Goal: Transaction & Acquisition: Download file/media

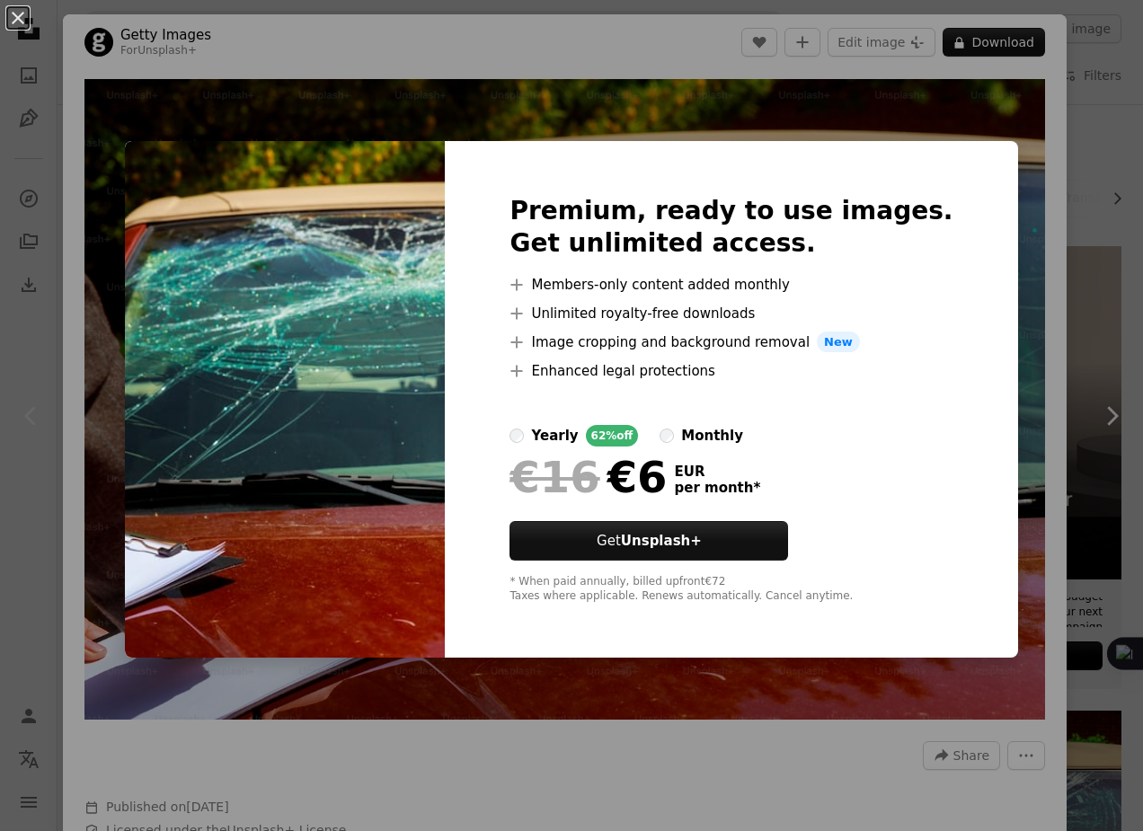
click at [1044, 284] on div "An X shape Premium, ready to use images. Get unlimited access. A plus sign Memb…" at bounding box center [571, 415] width 1143 height 831
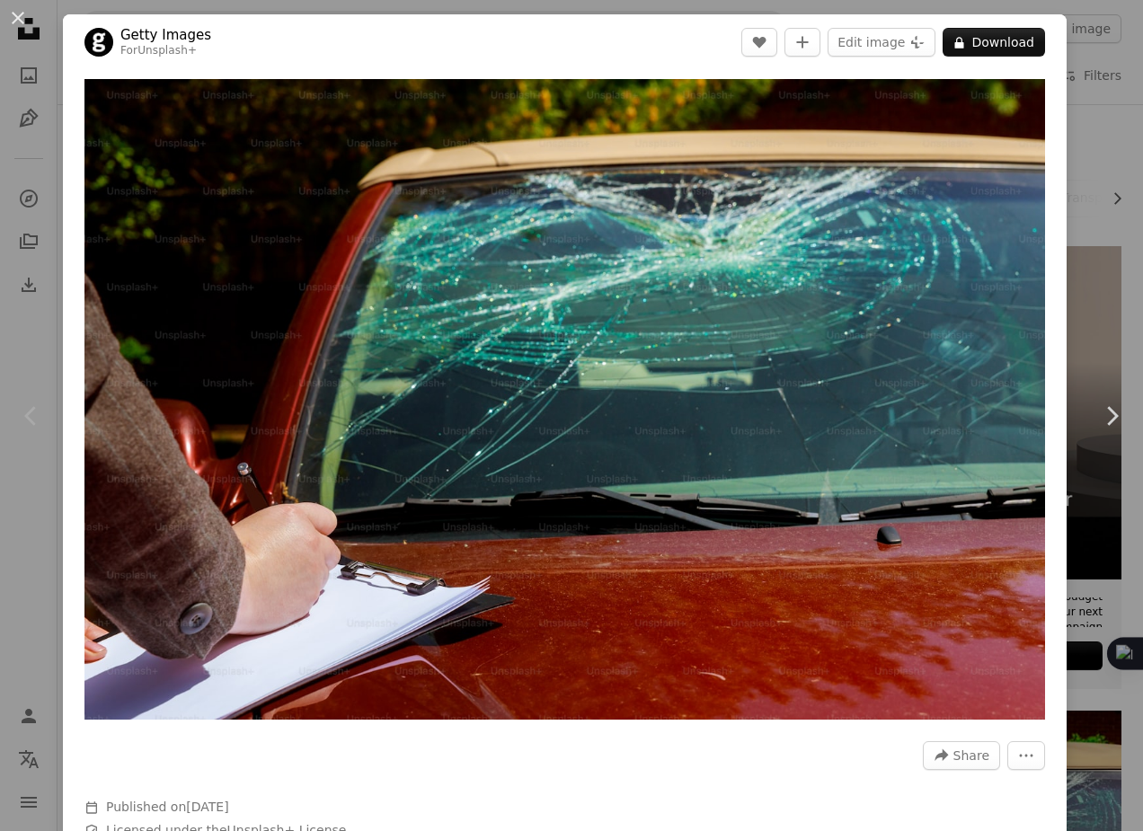
click at [1065, 225] on div "An X shape Chevron left Chevron right Getty Images For Unsplash+ A heart A plus…" at bounding box center [571, 415] width 1143 height 831
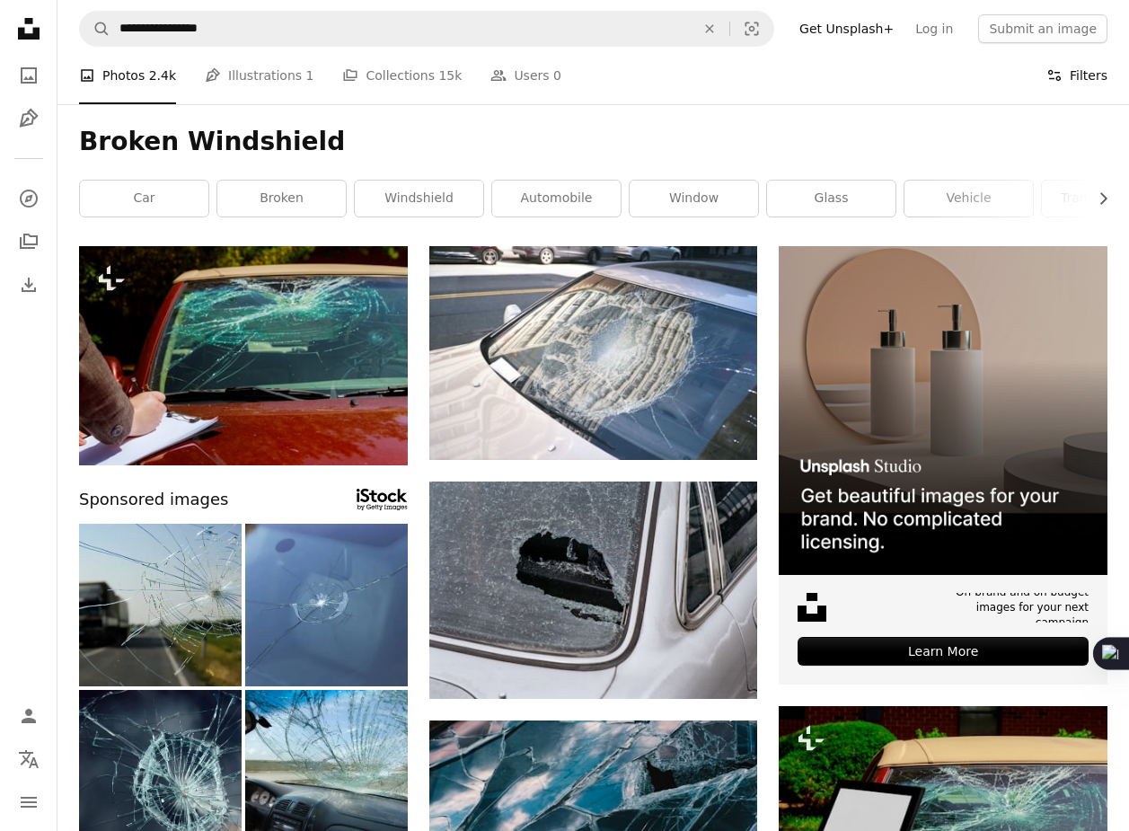
click at [1077, 82] on button "Filters Filters" at bounding box center [1077, 75] width 61 height 57
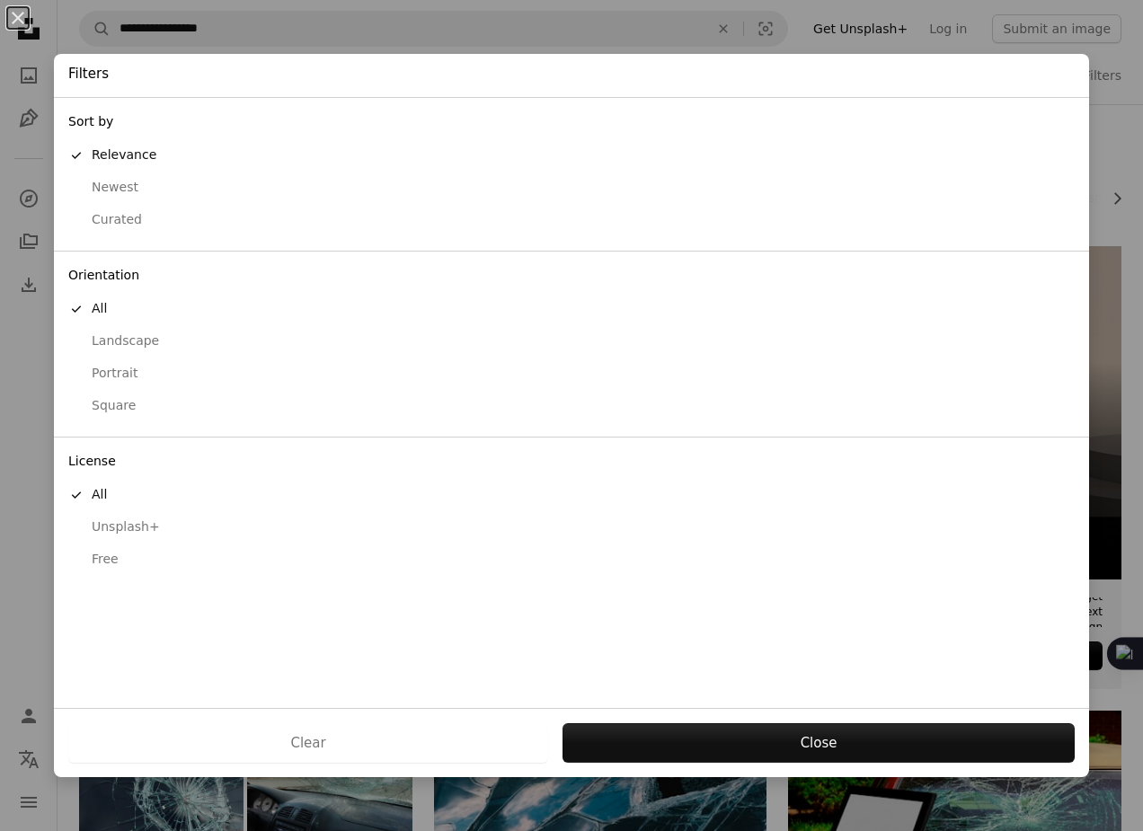
click at [120, 561] on div "Free" at bounding box center [571, 560] width 1006 height 18
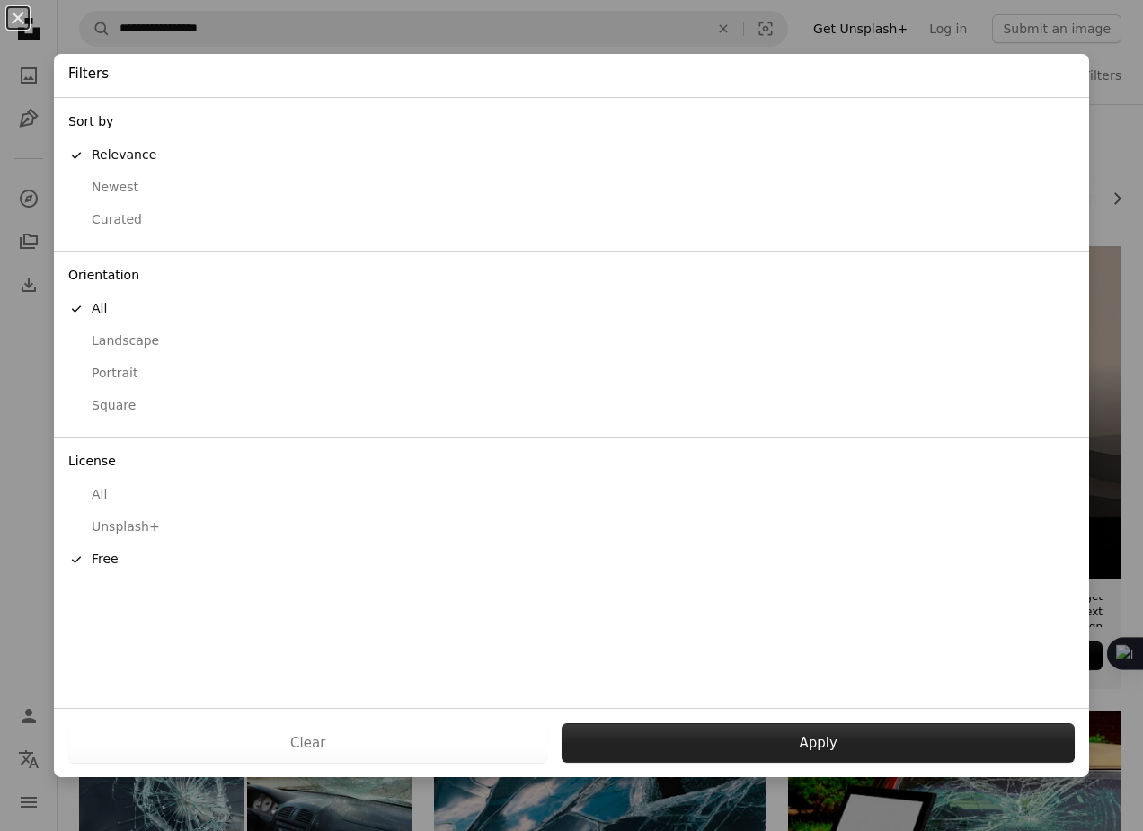
click at [648, 750] on button "Apply" at bounding box center [817, 743] width 513 height 40
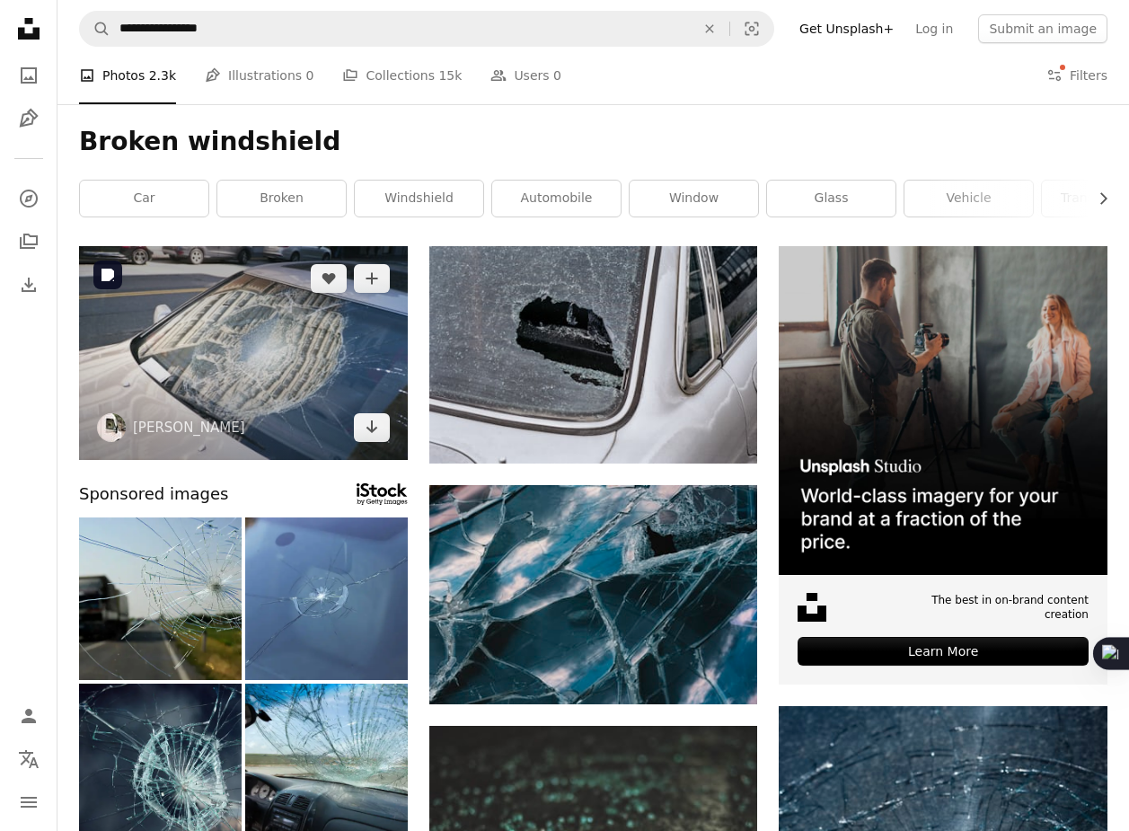
click at [300, 341] on img at bounding box center [243, 353] width 329 height 214
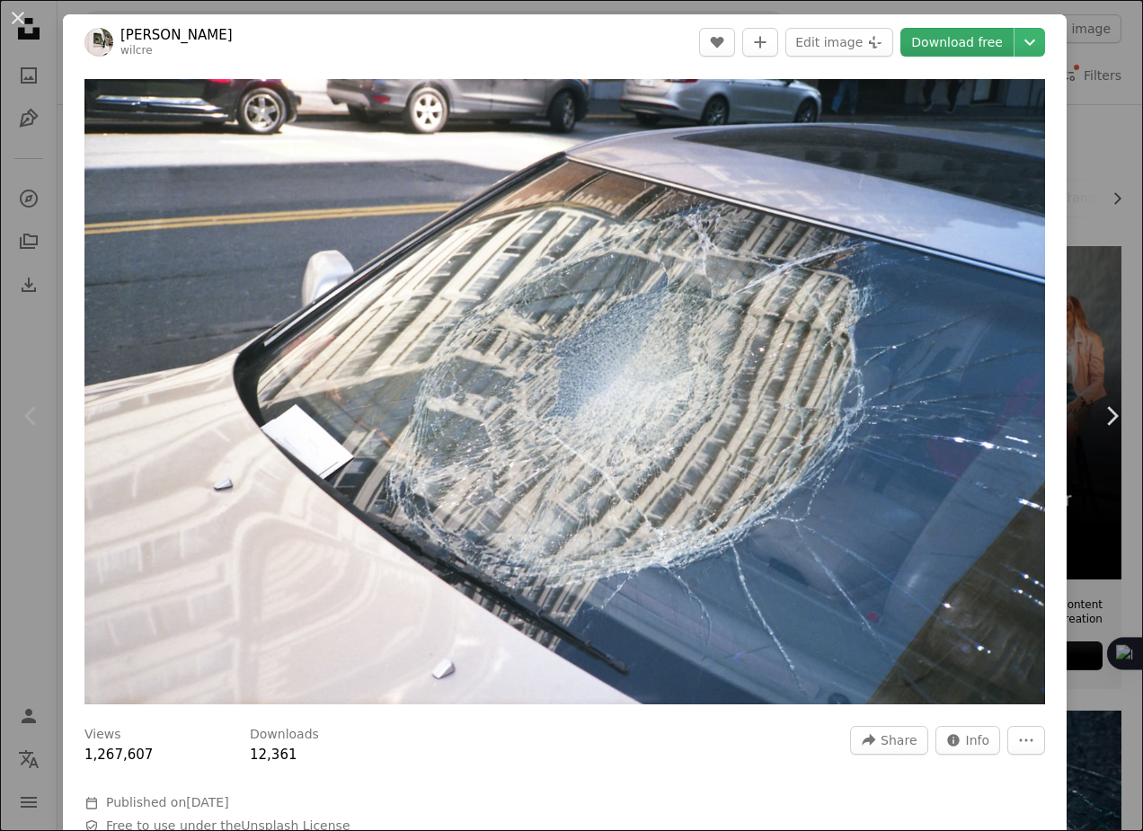
click at [954, 40] on link "Download free" at bounding box center [956, 42] width 113 height 29
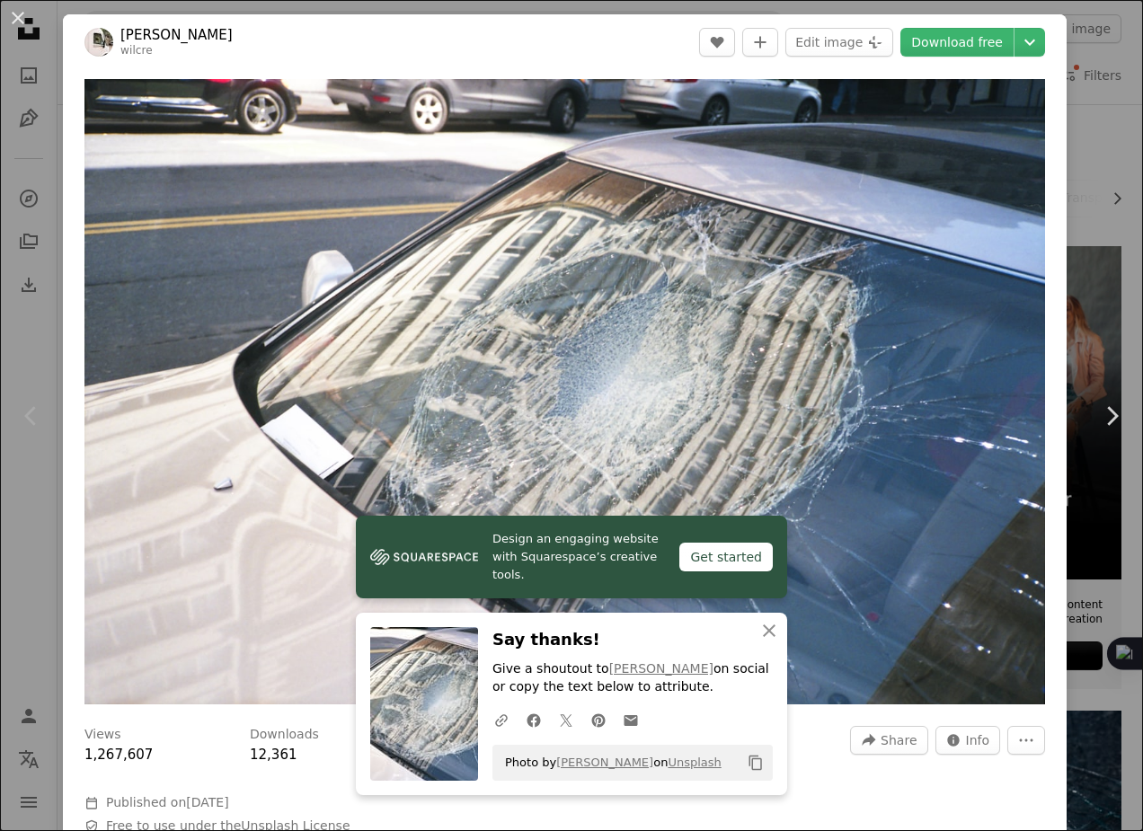
click at [1077, 147] on div "An X shape Chevron left Chevron right Will Creswick wilcre A heart A plus sign …" at bounding box center [571, 415] width 1143 height 831
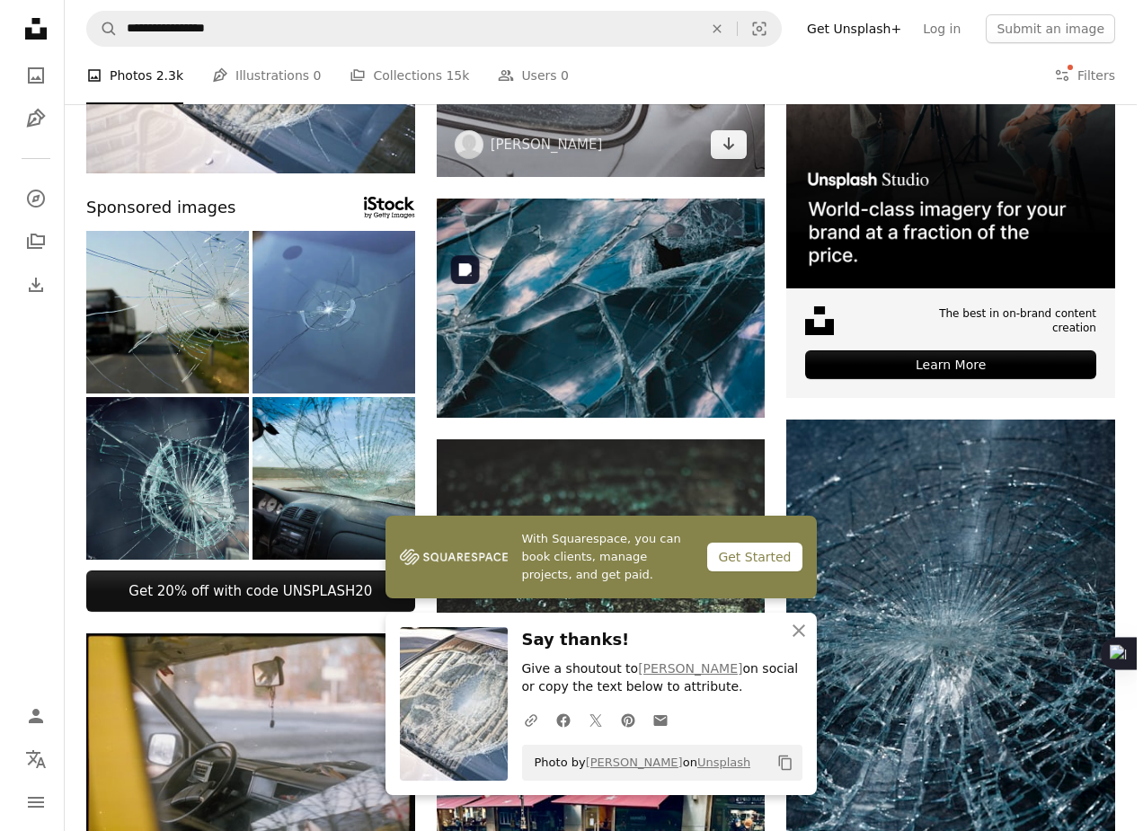
scroll to position [296, 0]
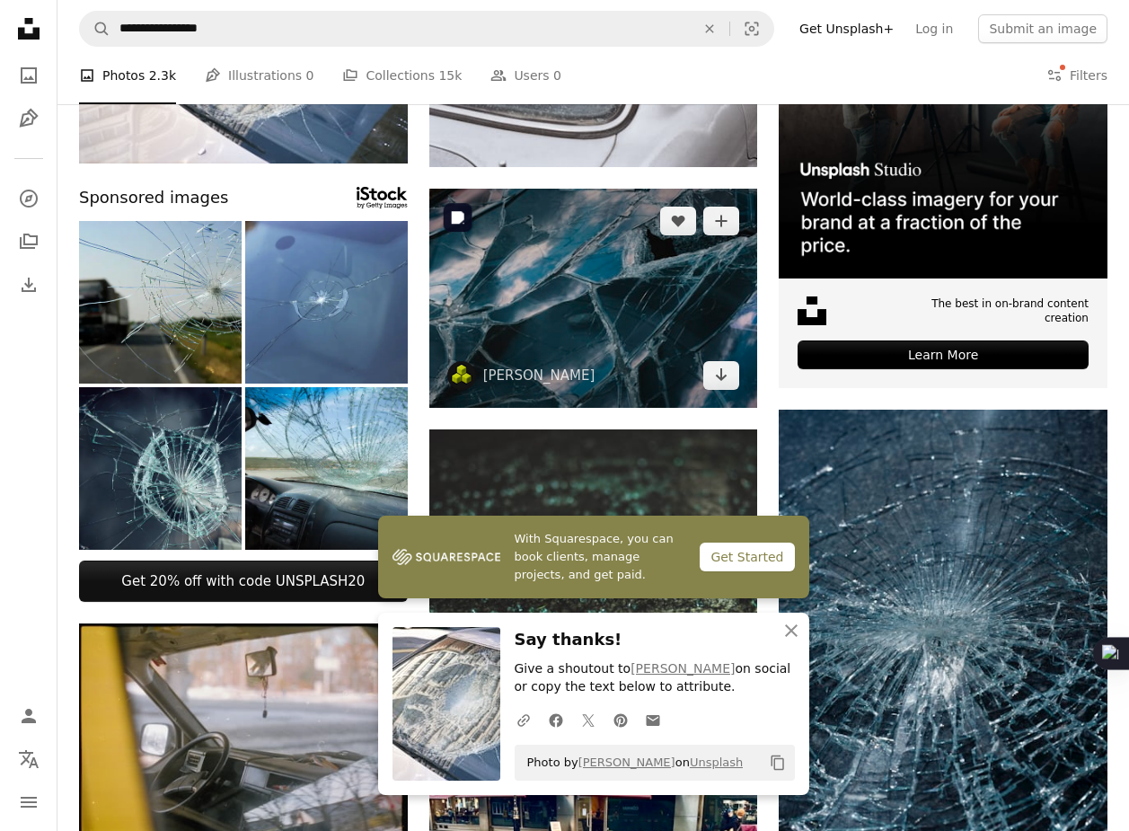
click at [612, 328] on img at bounding box center [593, 298] width 329 height 219
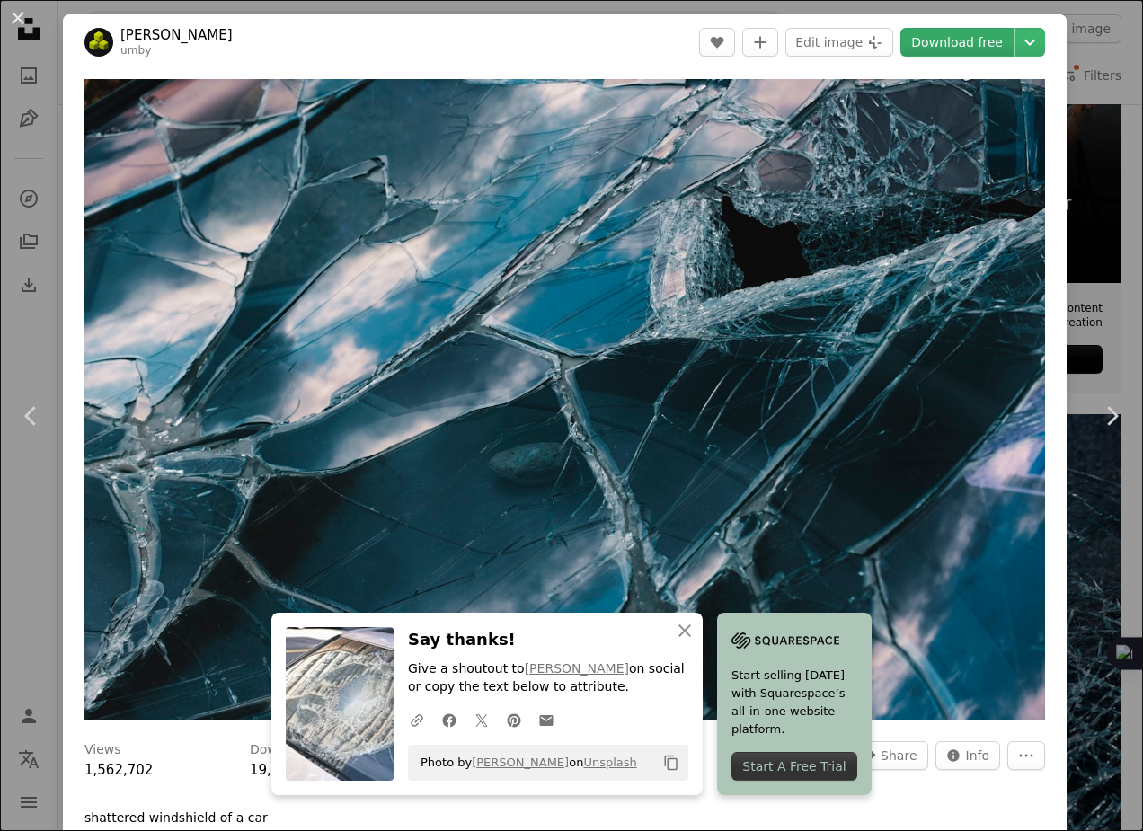
click at [971, 41] on link "Download free" at bounding box center [956, 42] width 113 height 29
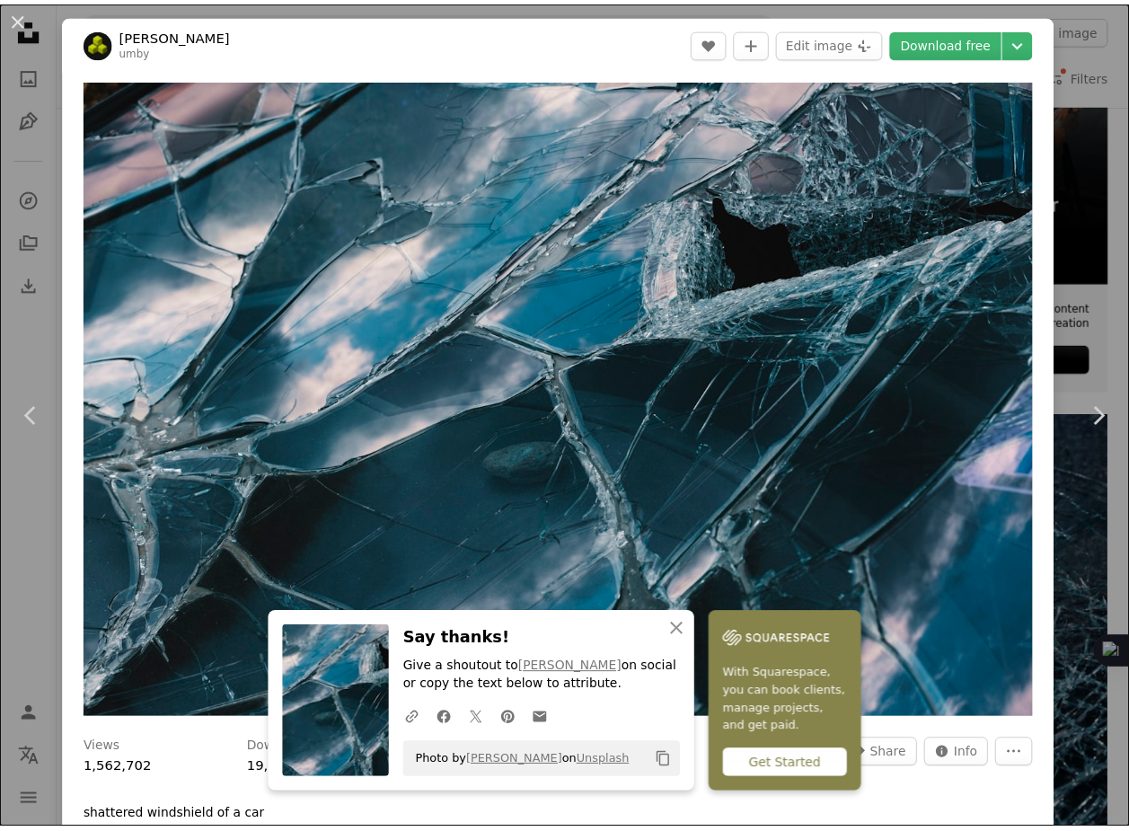
scroll to position [727, 0]
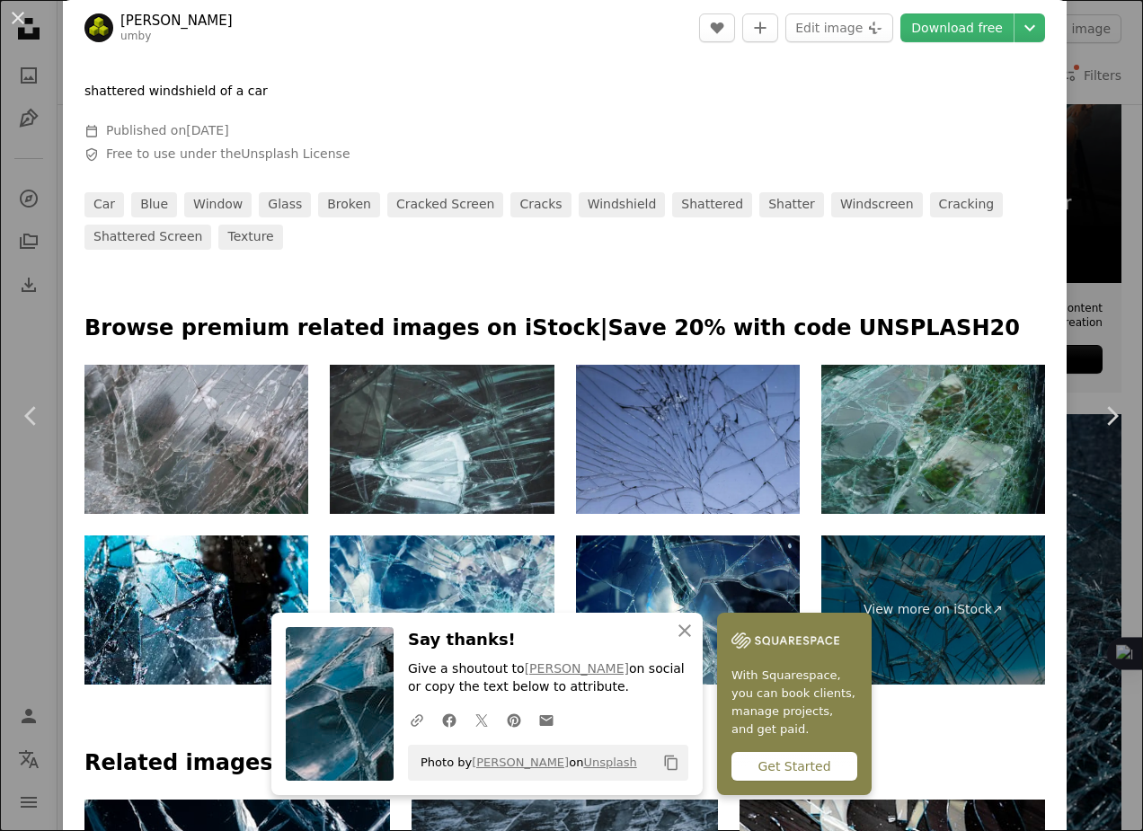
click at [1078, 288] on div "An X shape Chevron left Chevron right [PERSON_NAME] A heart A plus sign Edit im…" at bounding box center [571, 415] width 1143 height 831
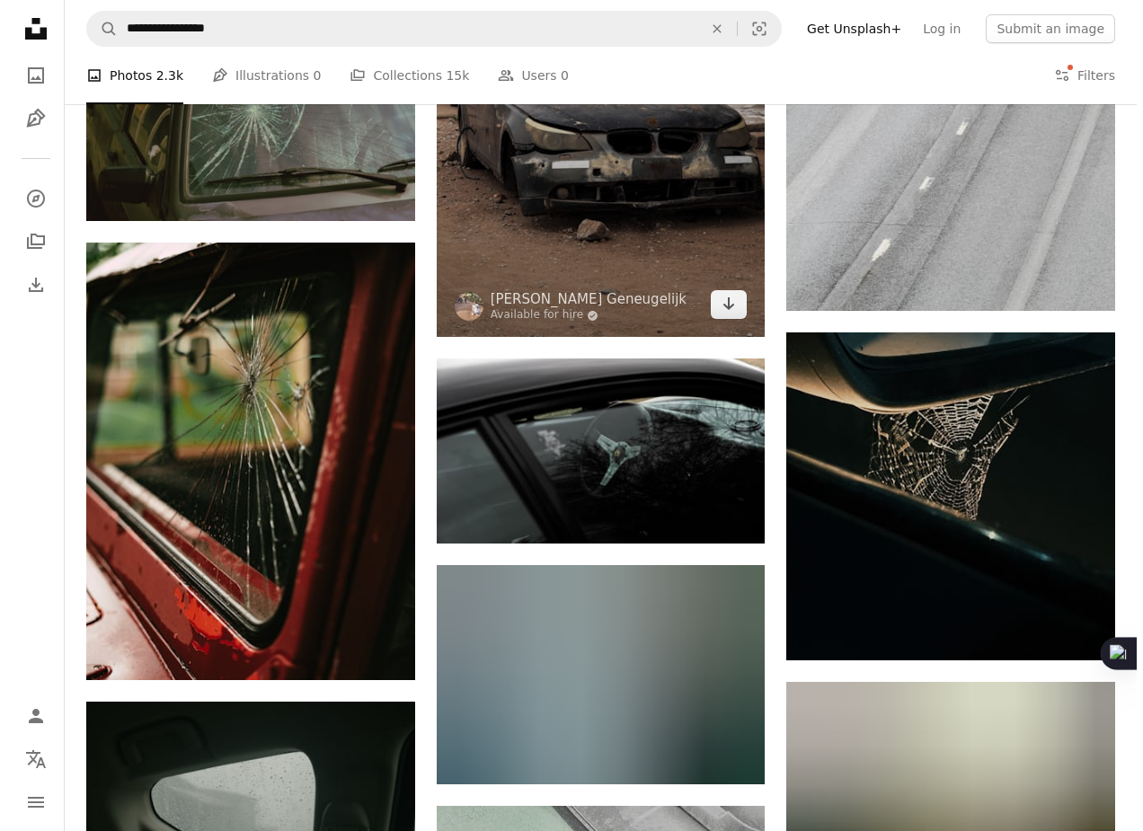
scroll to position [1625, 0]
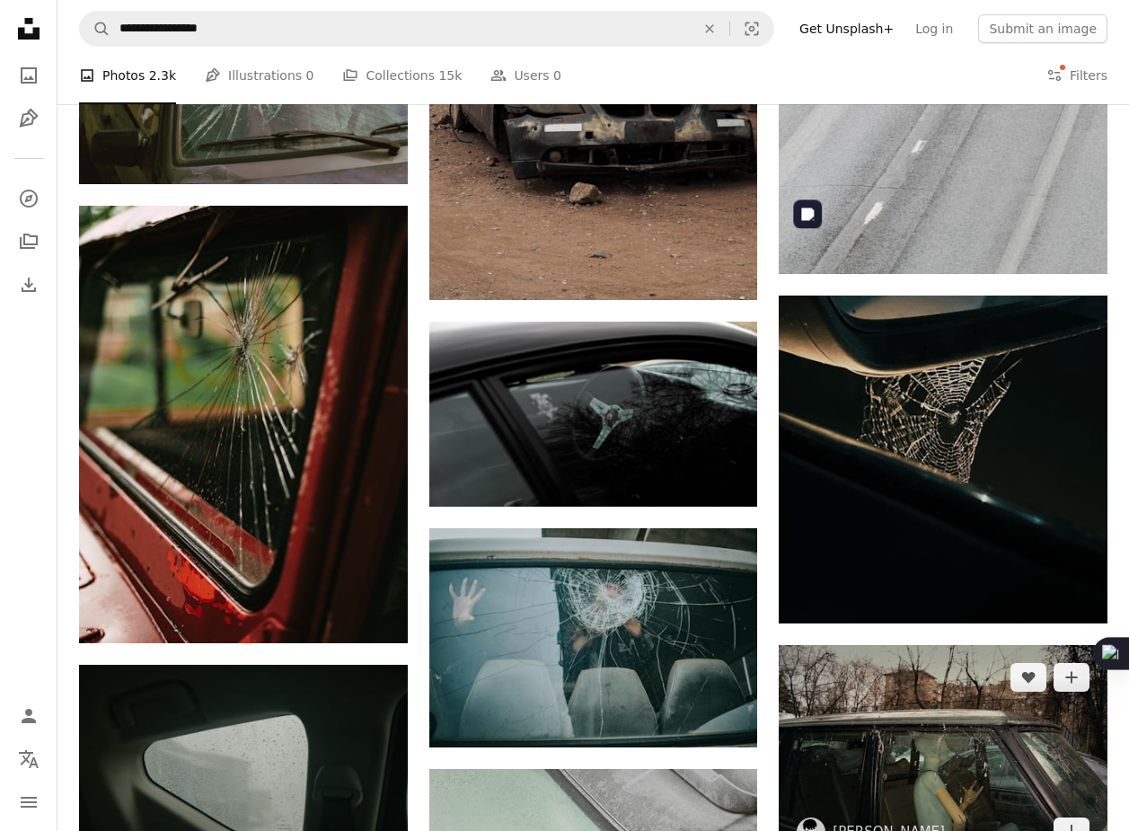
click at [901, 645] on img at bounding box center [943, 754] width 329 height 219
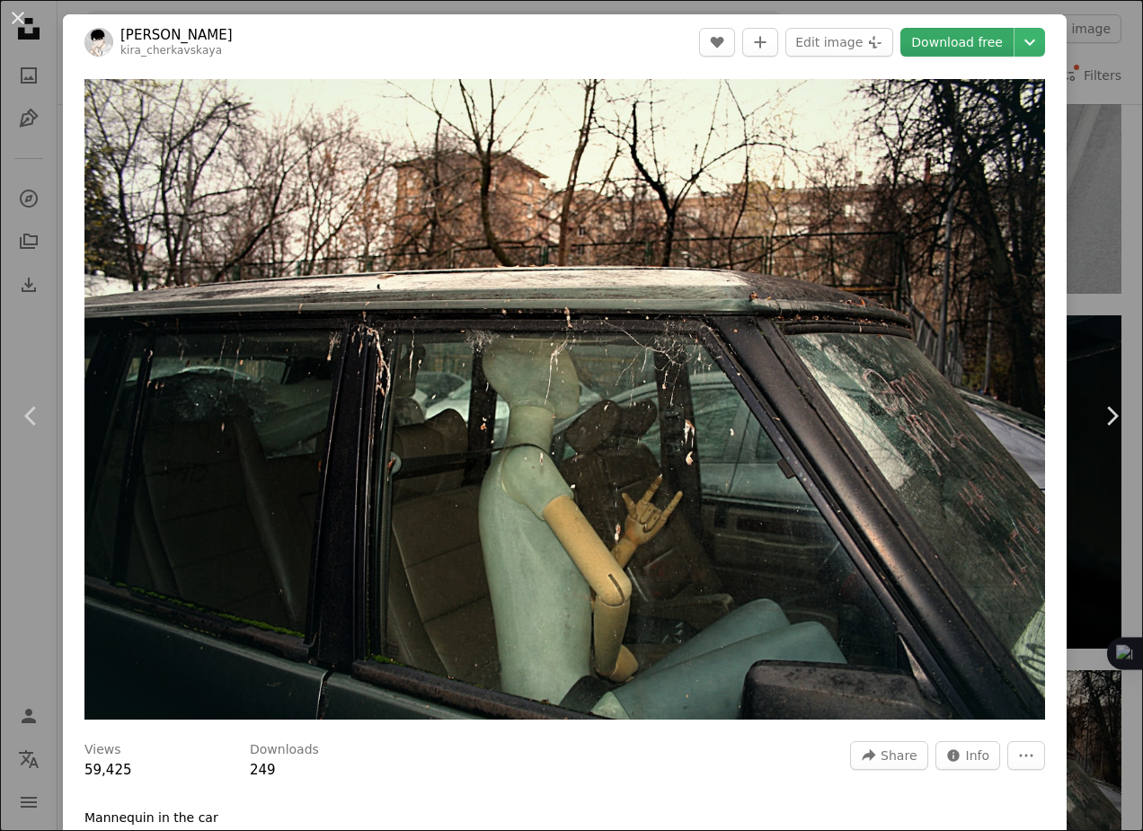
click at [946, 39] on link "Download free" at bounding box center [956, 42] width 113 height 29
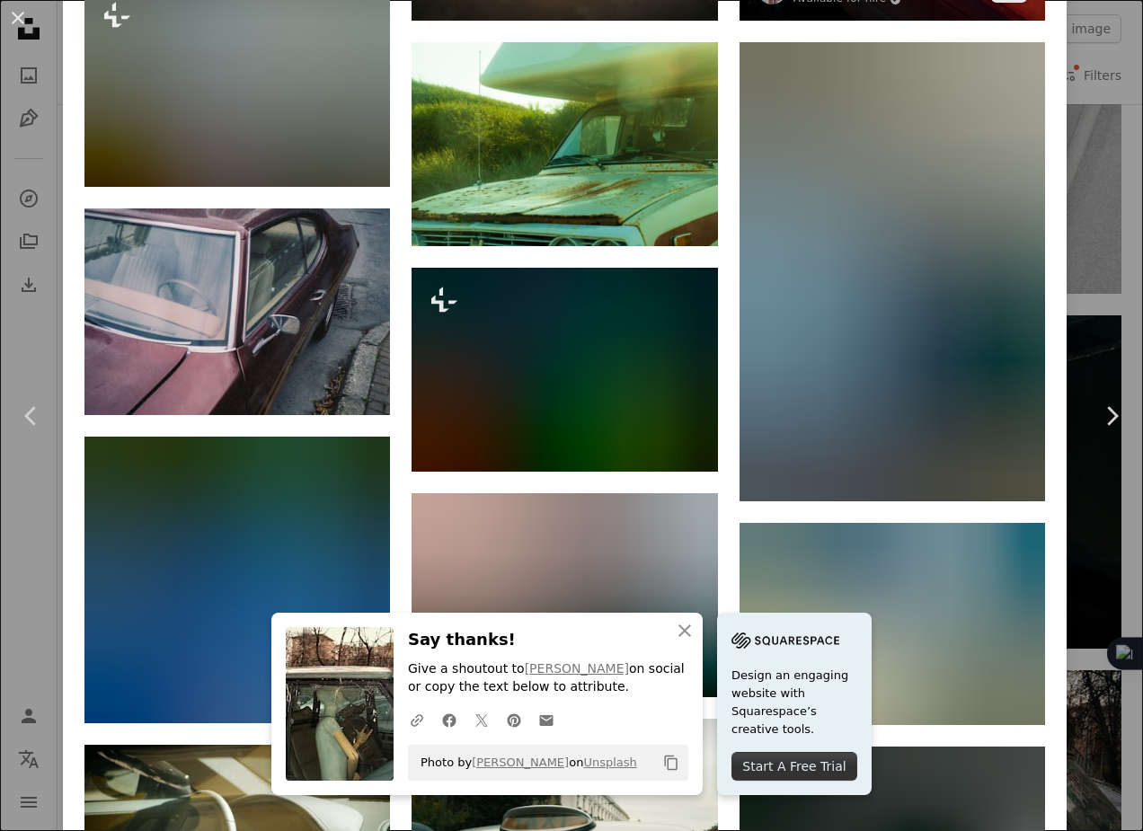
scroll to position [1728, 0]
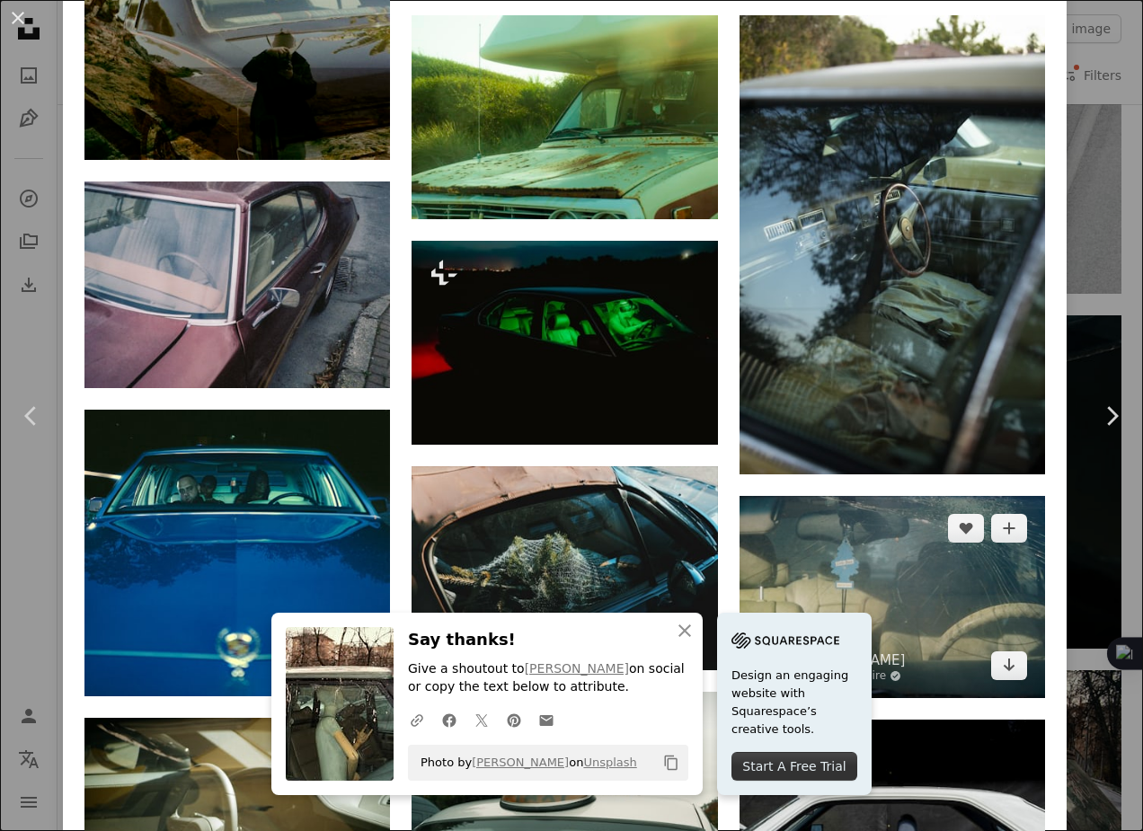
click at [869, 496] on img at bounding box center [891, 597] width 305 height 202
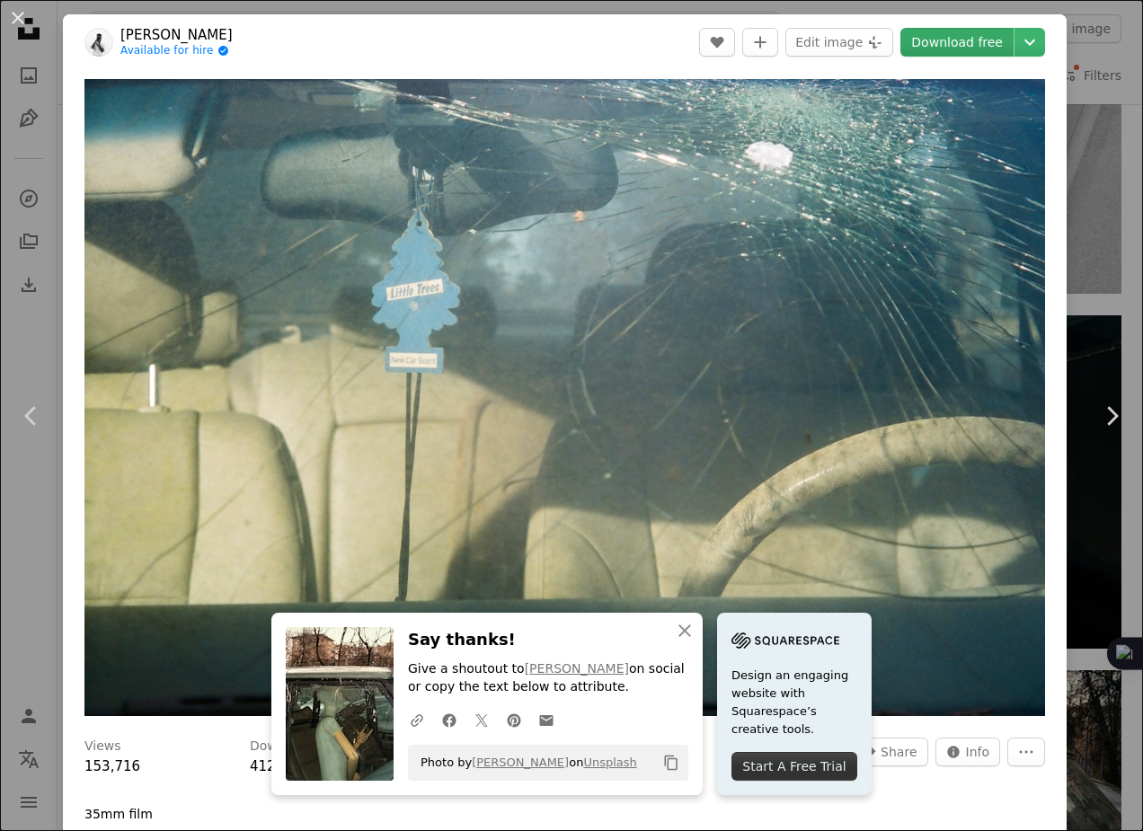
click at [933, 38] on link "Download free" at bounding box center [956, 42] width 113 height 29
